Goal: Information Seeking & Learning: Learn about a topic

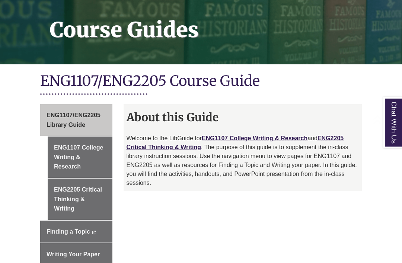
scroll to position [113, 0]
click at [168, 146] on link "ENG2205 Critical Thinking & Writing" at bounding box center [234, 142] width 217 height 15
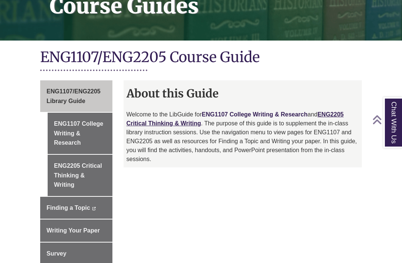
click at [247, 113] on link "ENG1107 College Writing & Research" at bounding box center [255, 114] width 106 height 6
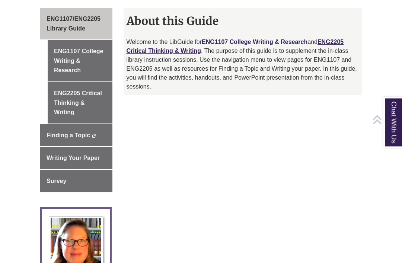
scroll to position [220, 0]
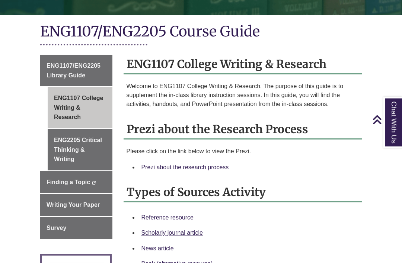
click at [192, 168] on link "Prezi about the research process" at bounding box center [184, 167] width 87 height 6
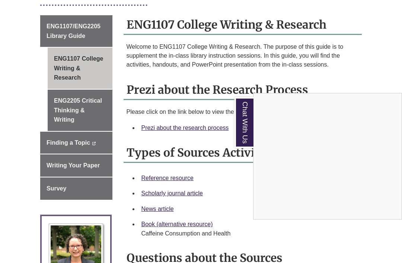
scroll to position [231, 0]
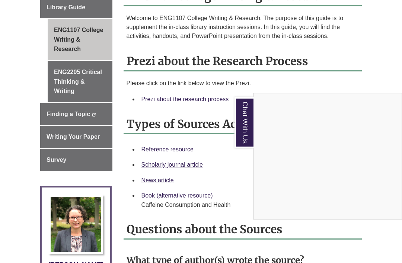
click at [223, 99] on div "Chat With Us" at bounding box center [201, 131] width 402 height 263
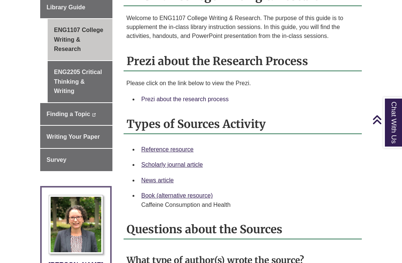
click at [219, 102] on link "Prezi about the research process" at bounding box center [184, 99] width 87 height 6
